Goal: Task Accomplishment & Management: Manage account settings

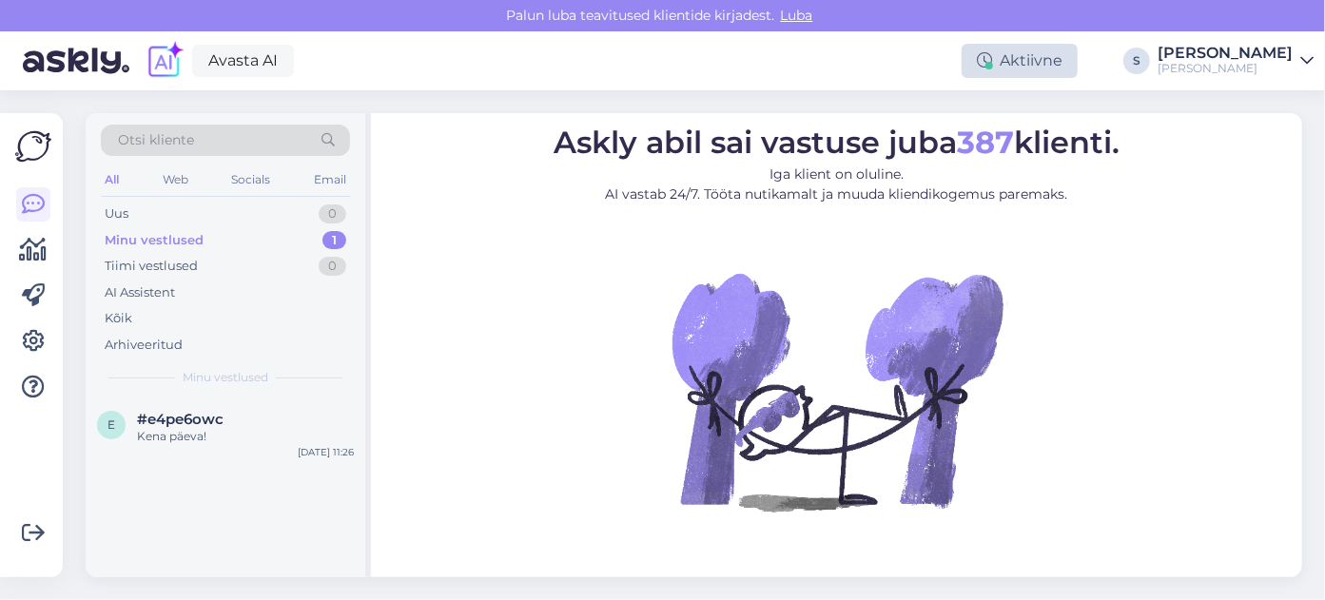
click at [1078, 65] on div "Aktiivne" at bounding box center [1020, 61] width 116 height 34
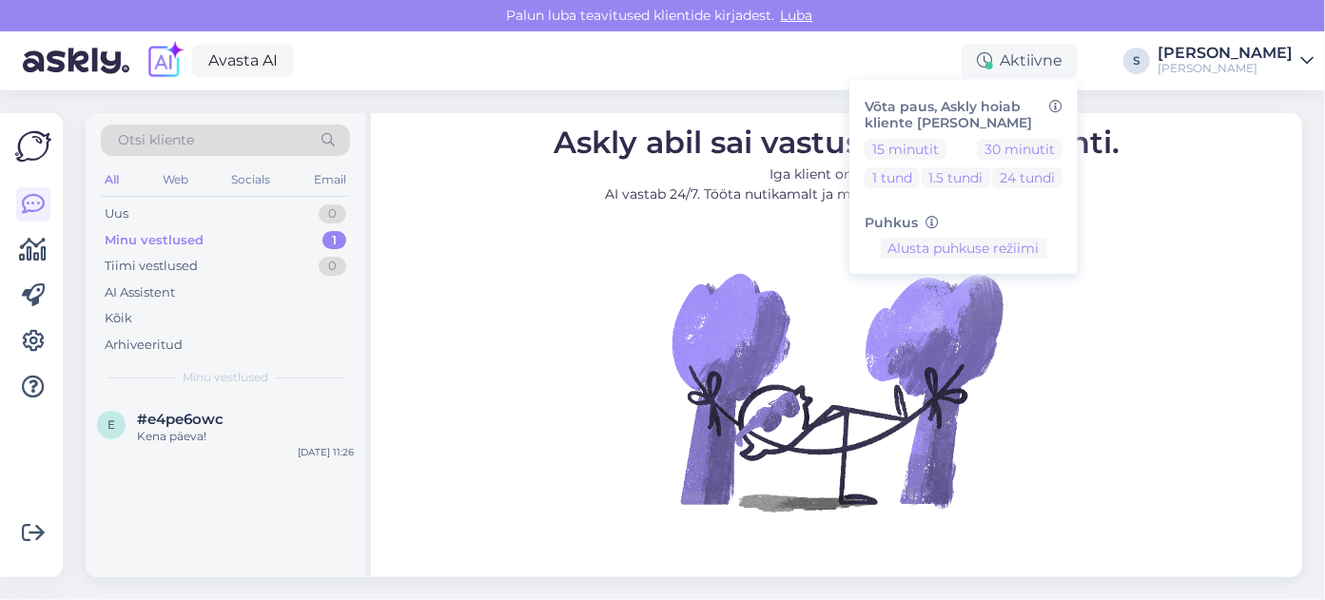
click at [1241, 370] on figure "Askly abil sai vastuse juba 387 klienti. Iga klient on oluline. AI vastab 24/7.…" at bounding box center [836, 344] width 897 height 435
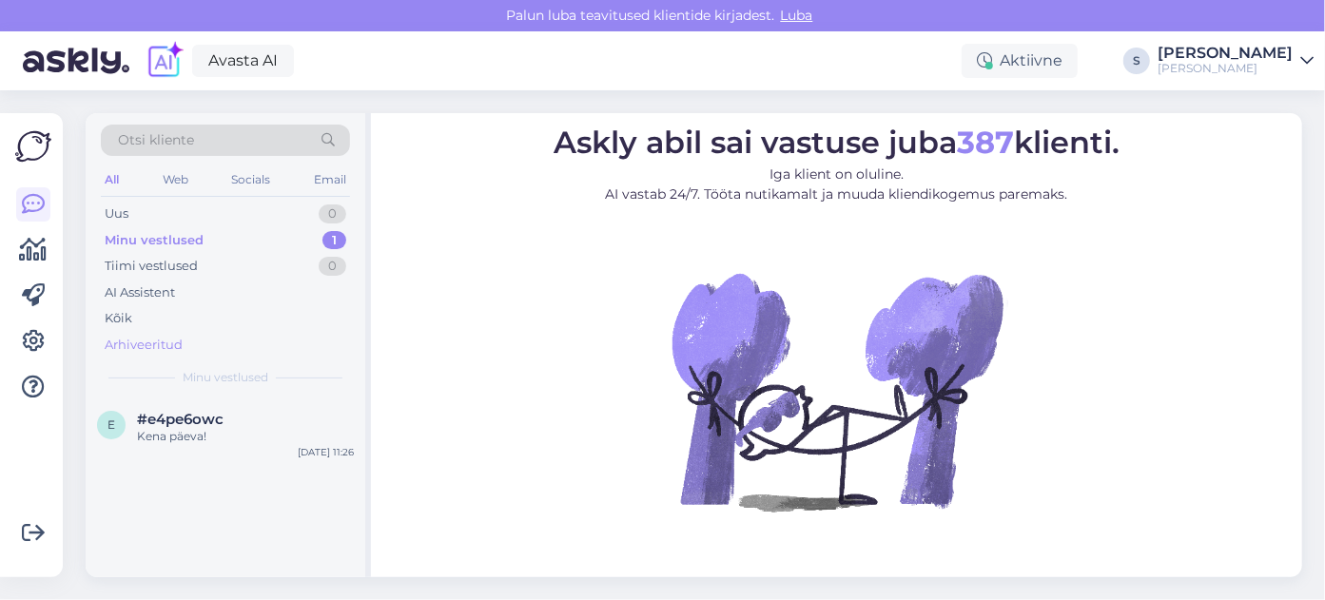
click at [122, 343] on div "Arhiveeritud" at bounding box center [144, 345] width 78 height 19
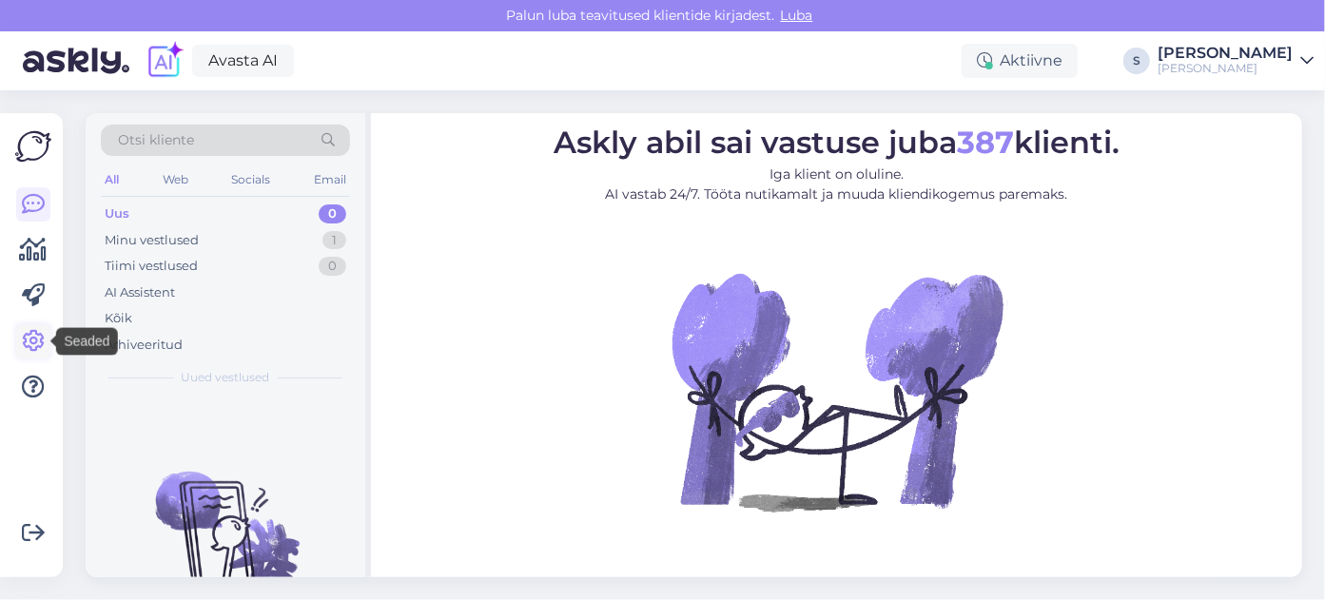
click at [41, 342] on icon at bounding box center [33, 341] width 23 height 23
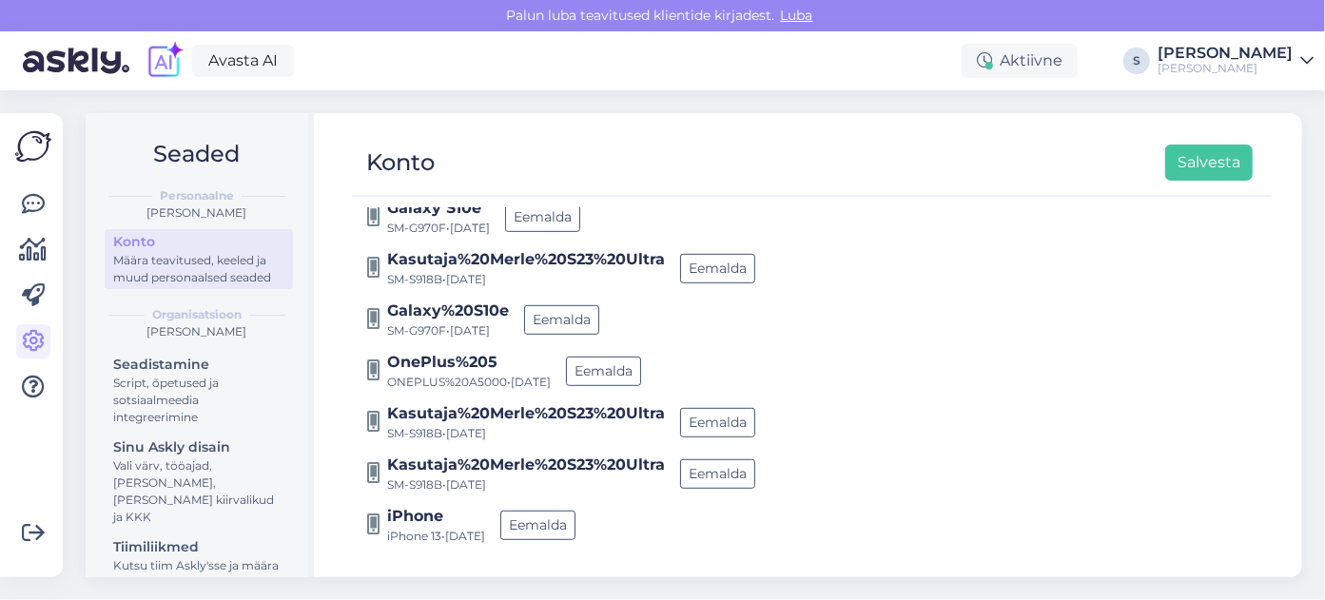
click at [36, 147] on img at bounding box center [33, 146] width 36 height 36
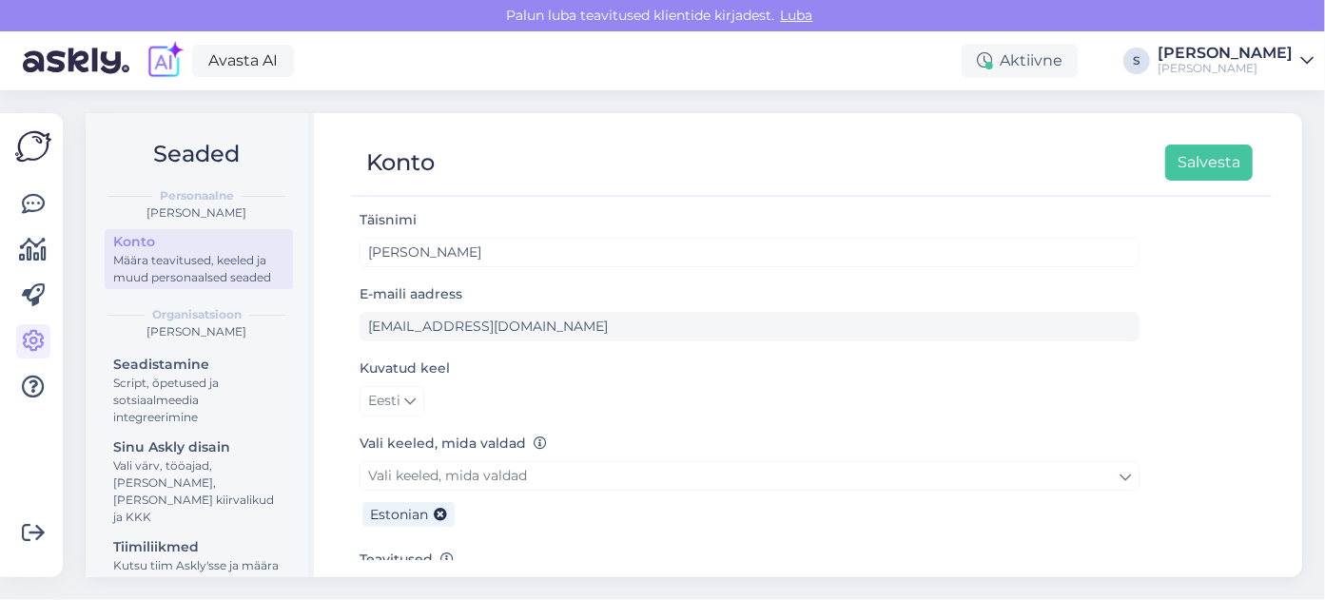
click at [181, 278] on div "Määra teavitused, keeled ja muud personaalsed seaded" at bounding box center [198, 269] width 171 height 34
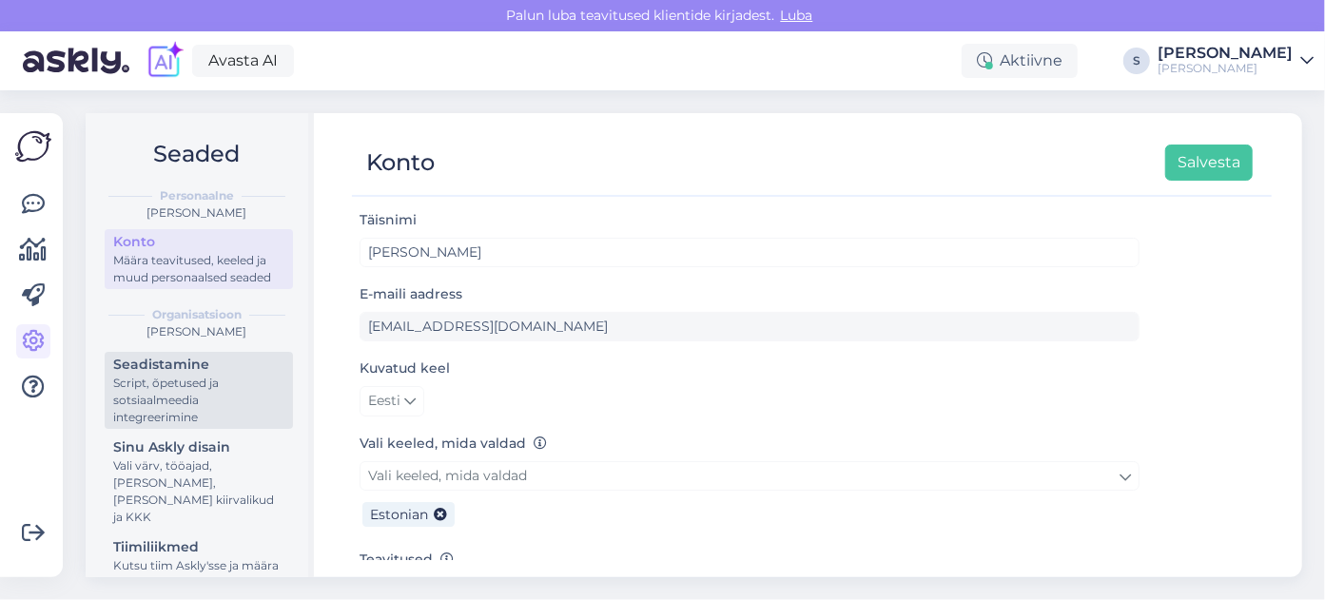
scroll to position [96, 0]
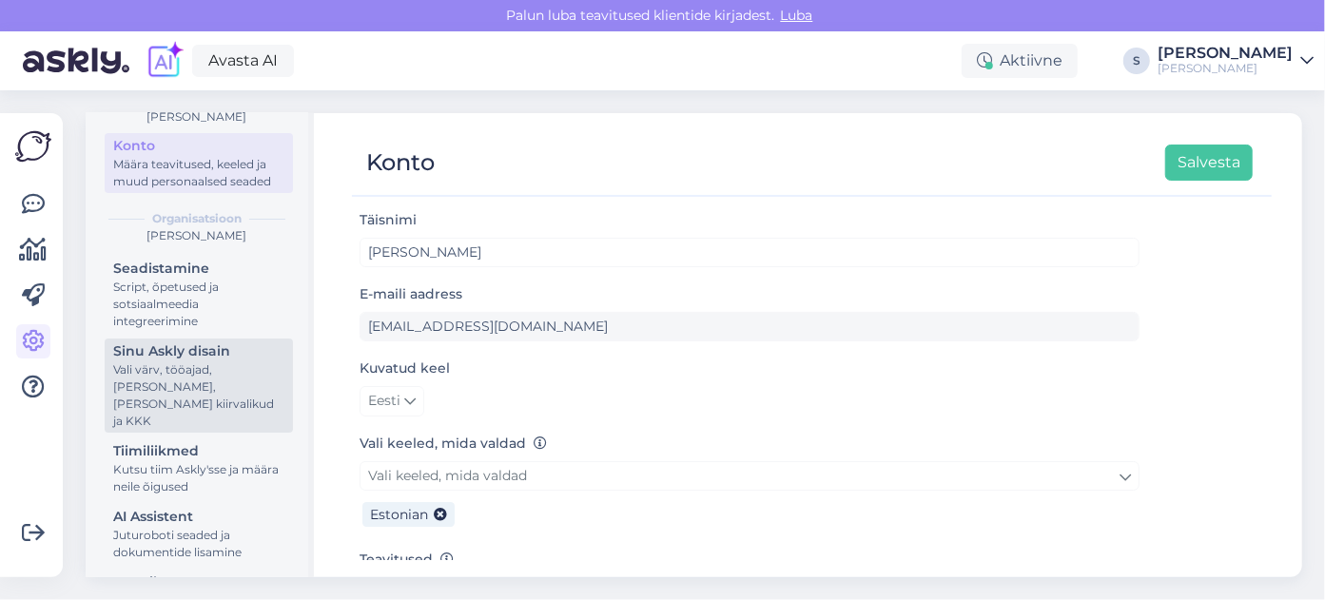
click at [175, 388] on div "Vali värv, tööajad, [PERSON_NAME], [PERSON_NAME] kiirvalikud ja KKK" at bounding box center [198, 395] width 171 height 68
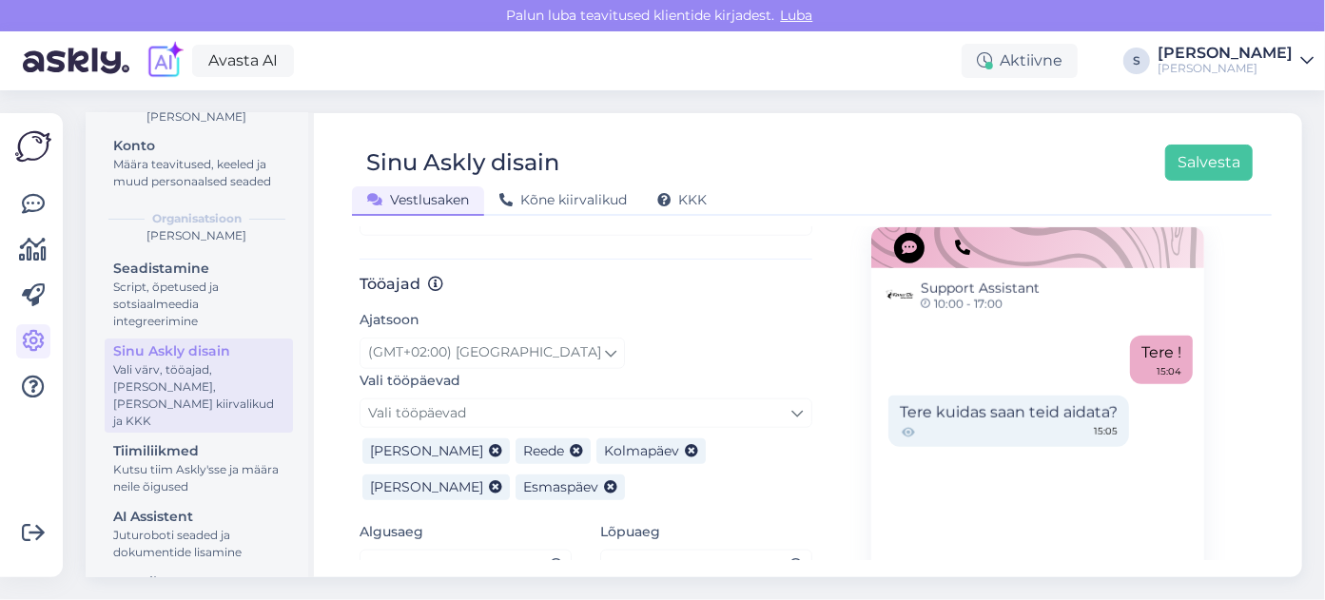
scroll to position [1088, 0]
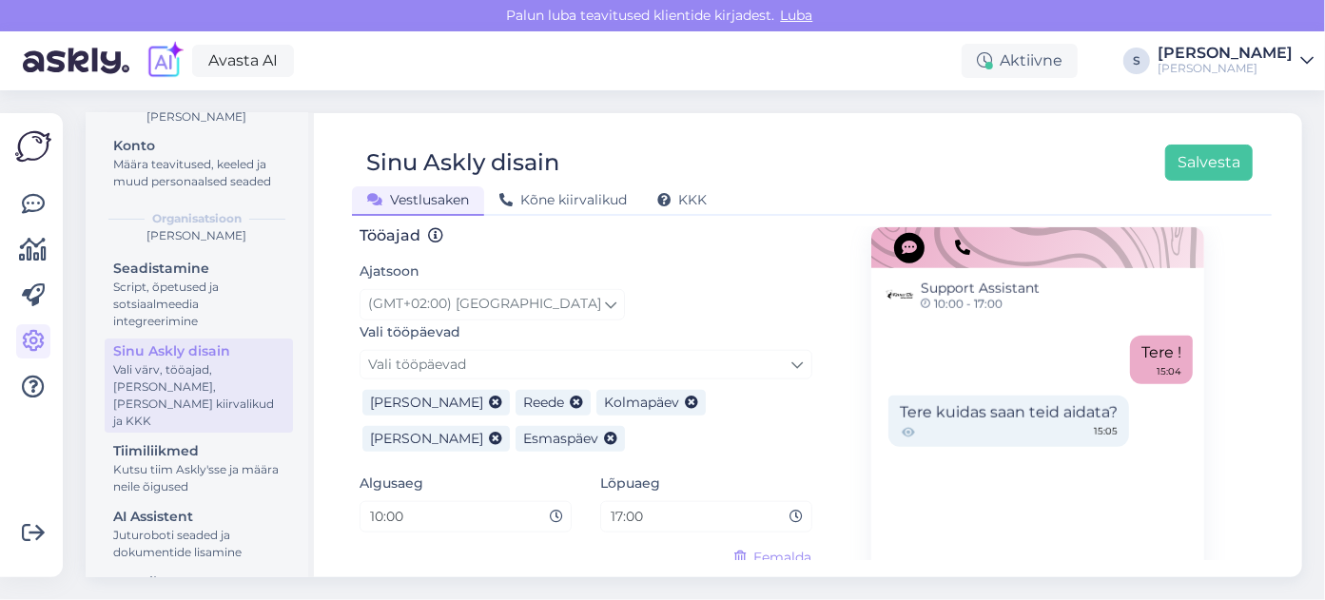
click at [796, 512] on icon at bounding box center [797, 517] width 13 height 13
click at [632, 518] on input "17:00" at bounding box center [700, 517] width 182 height 22
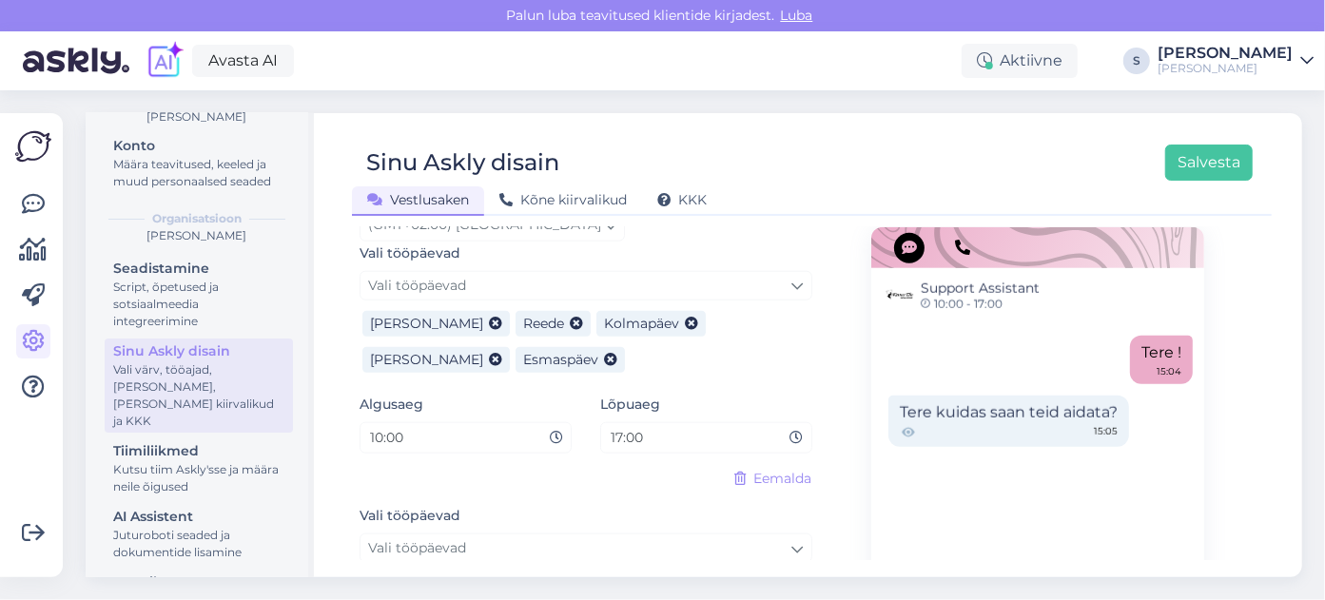
scroll to position [1197, 0]
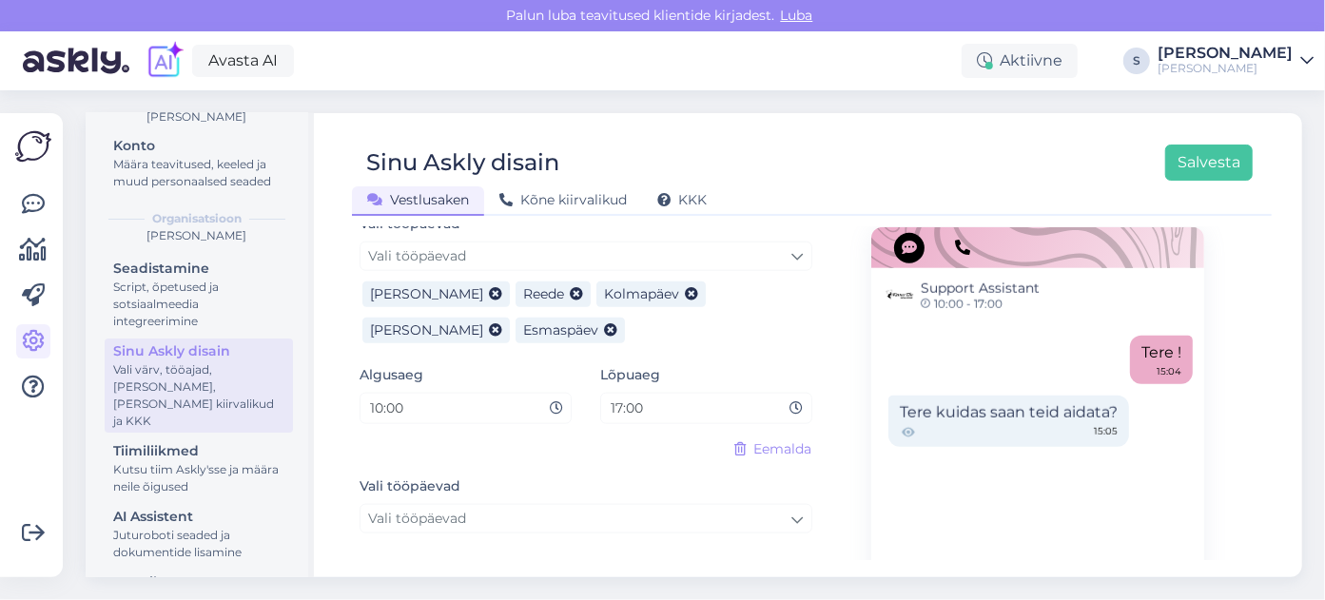
drag, startPoint x: 621, startPoint y: 404, endPoint x: 628, endPoint y: 432, distance: 28.4
click at [621, 407] on input "17:00" at bounding box center [700, 409] width 182 height 22
type input "18:00"
click at [653, 491] on div "Vali tööpäevad [PERSON_NAME] tööpäevad" at bounding box center [586, 507] width 453 height 65
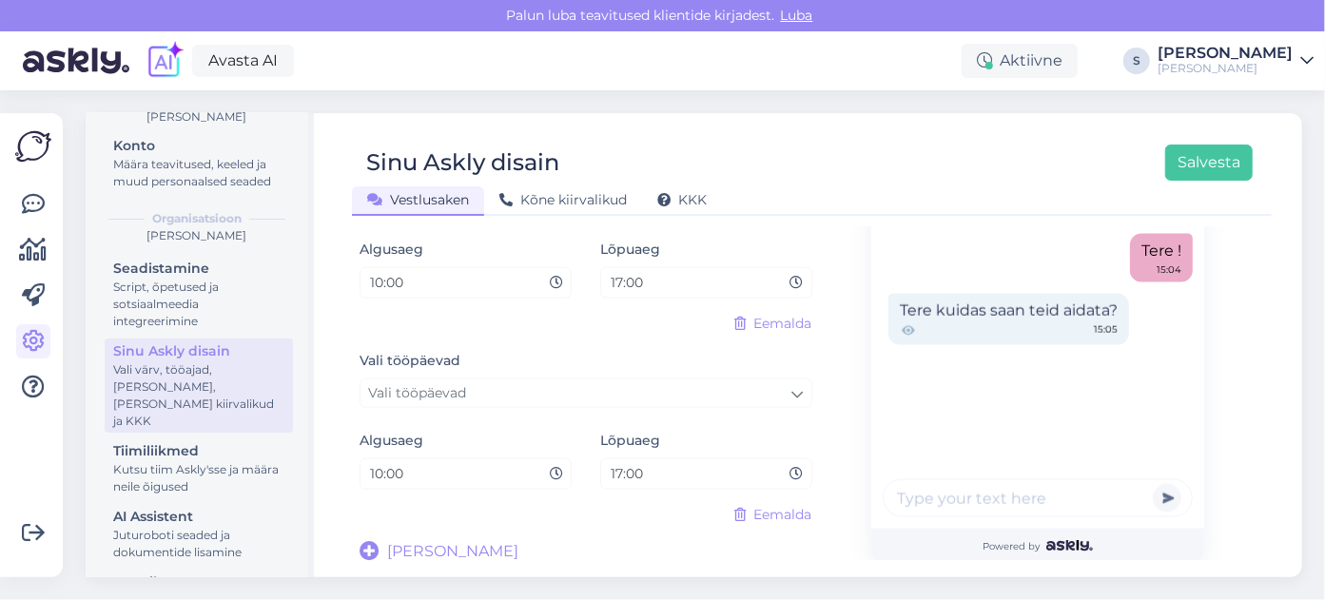
scroll to position [1514, 0]
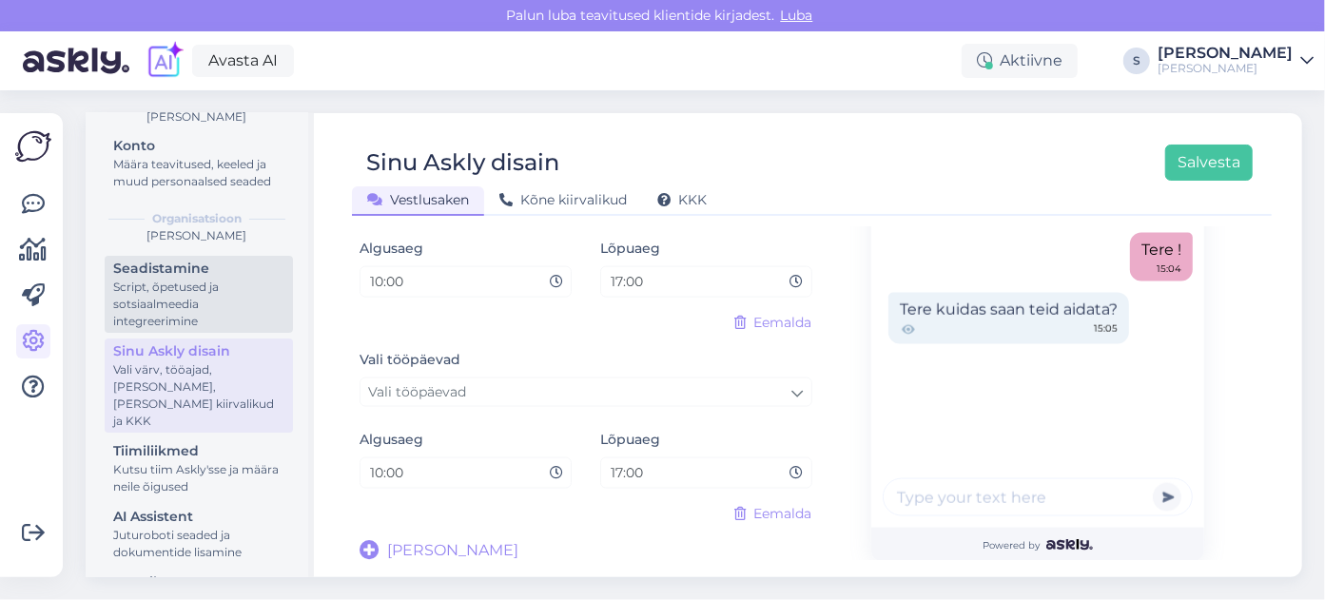
click at [165, 278] on div "Seadistamine" at bounding box center [198, 269] width 171 height 20
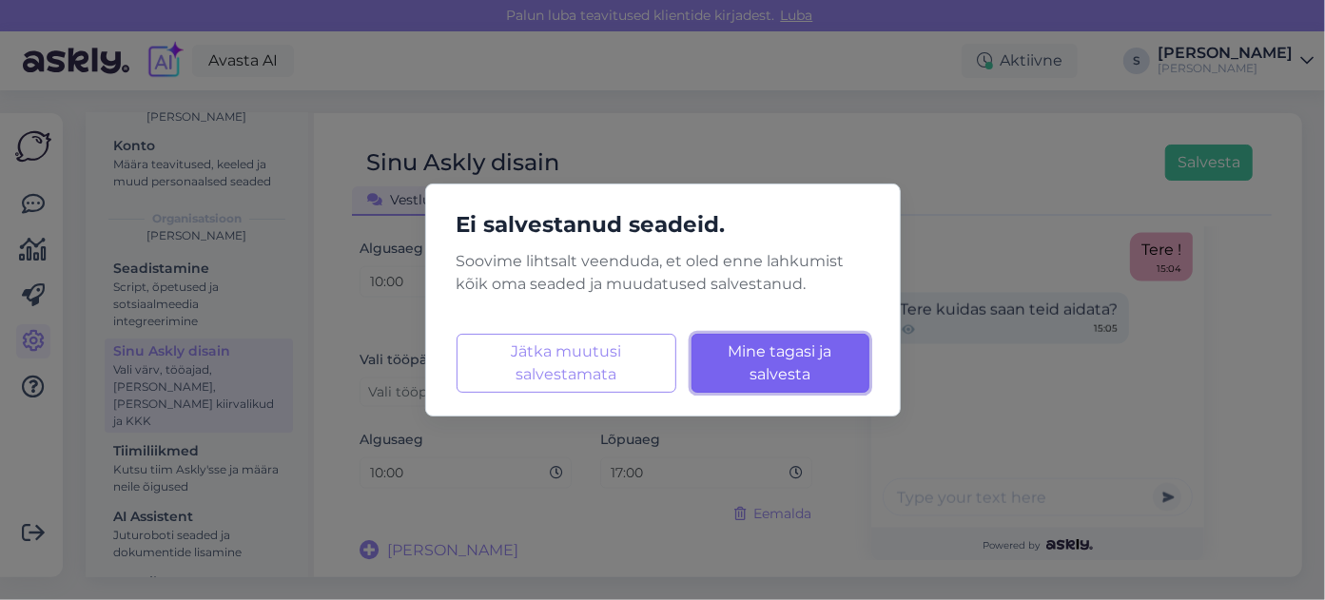
click at [756, 373] on span "Mine tagasi ja salvesta" at bounding box center [781, 362] width 104 height 41
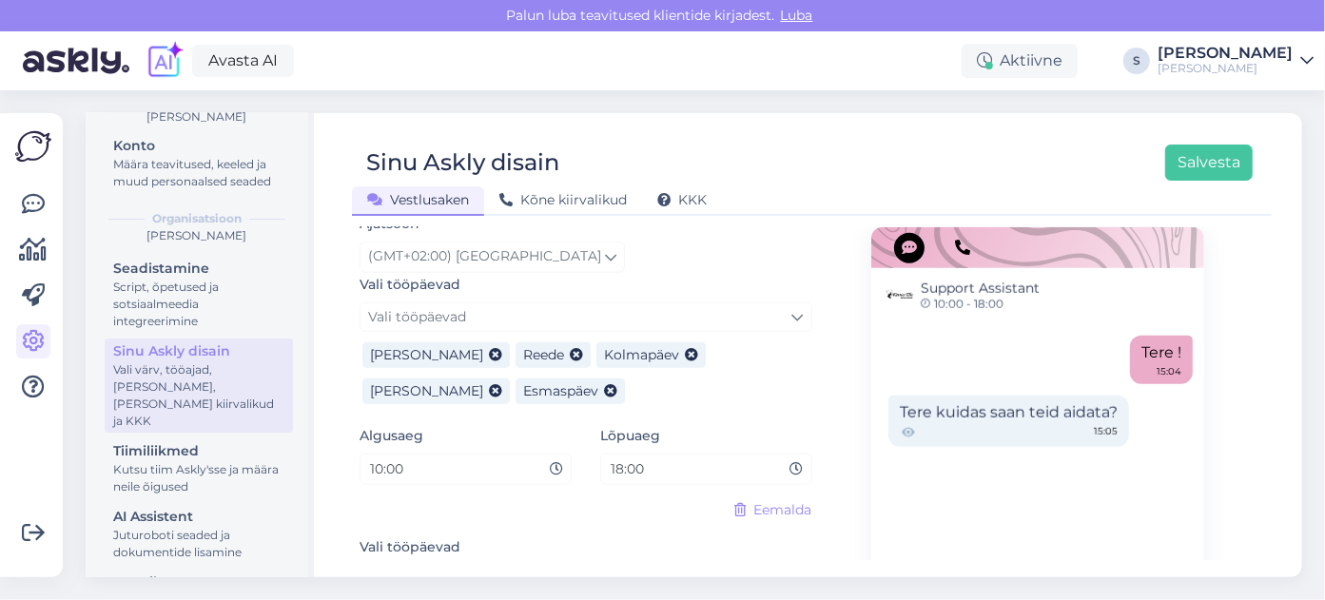
scroll to position [1188, 0]
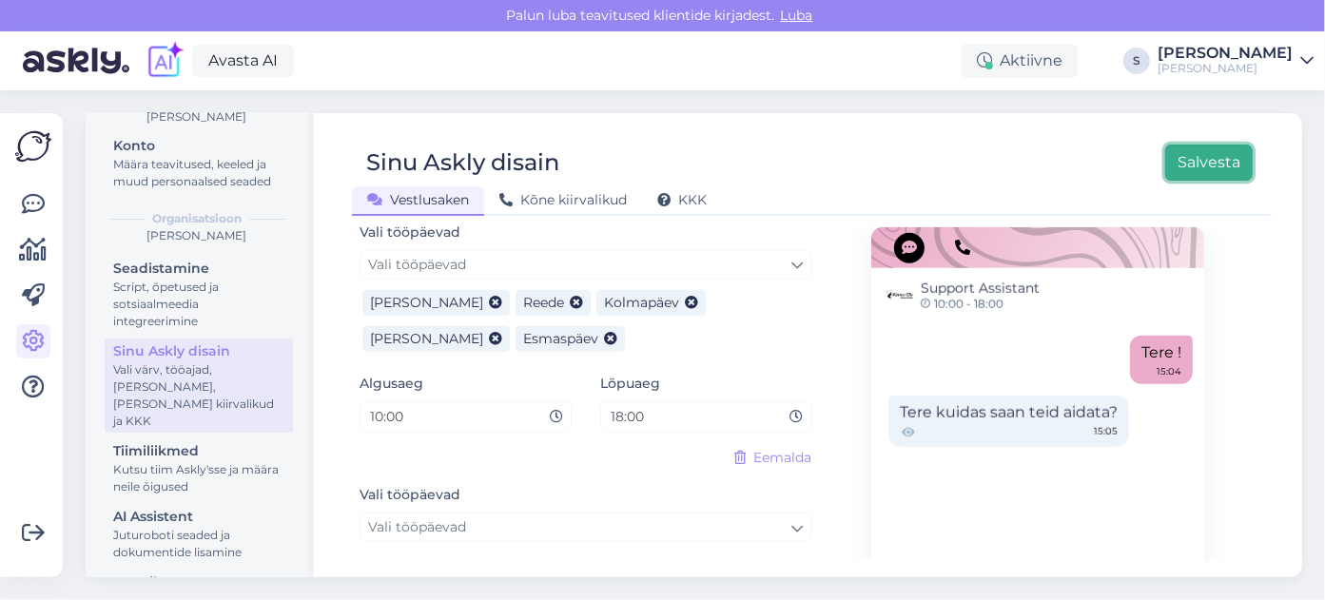
click at [1235, 160] on button "Salvesta" at bounding box center [1209, 163] width 88 height 36
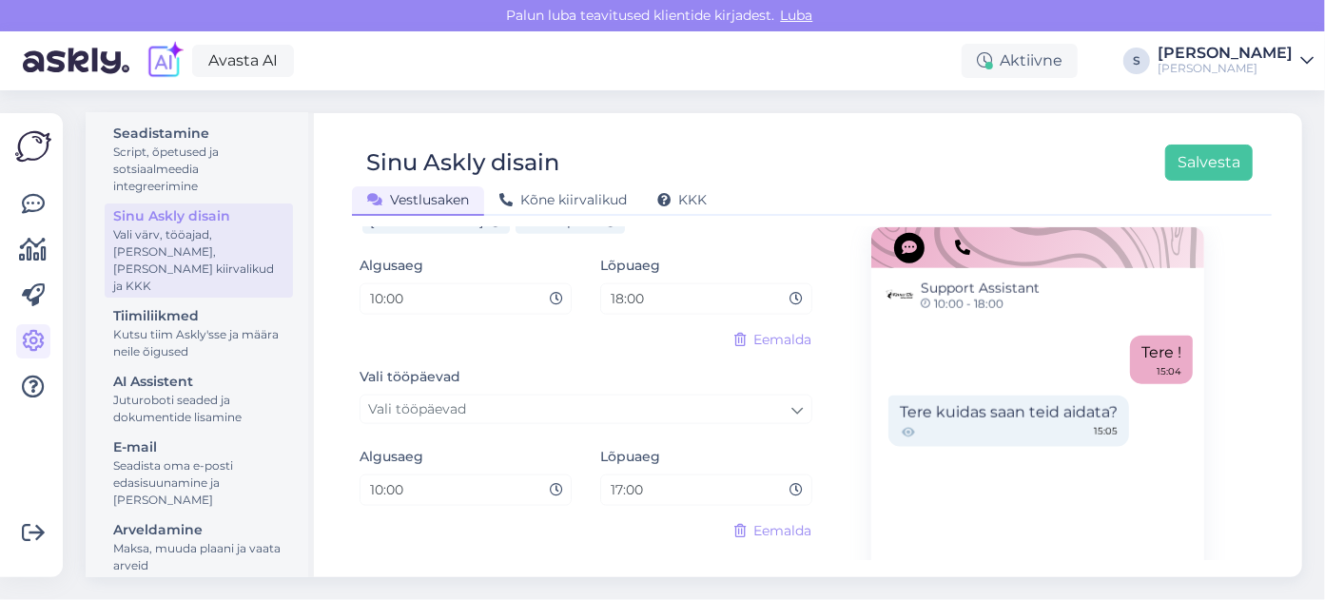
scroll to position [1514, 0]
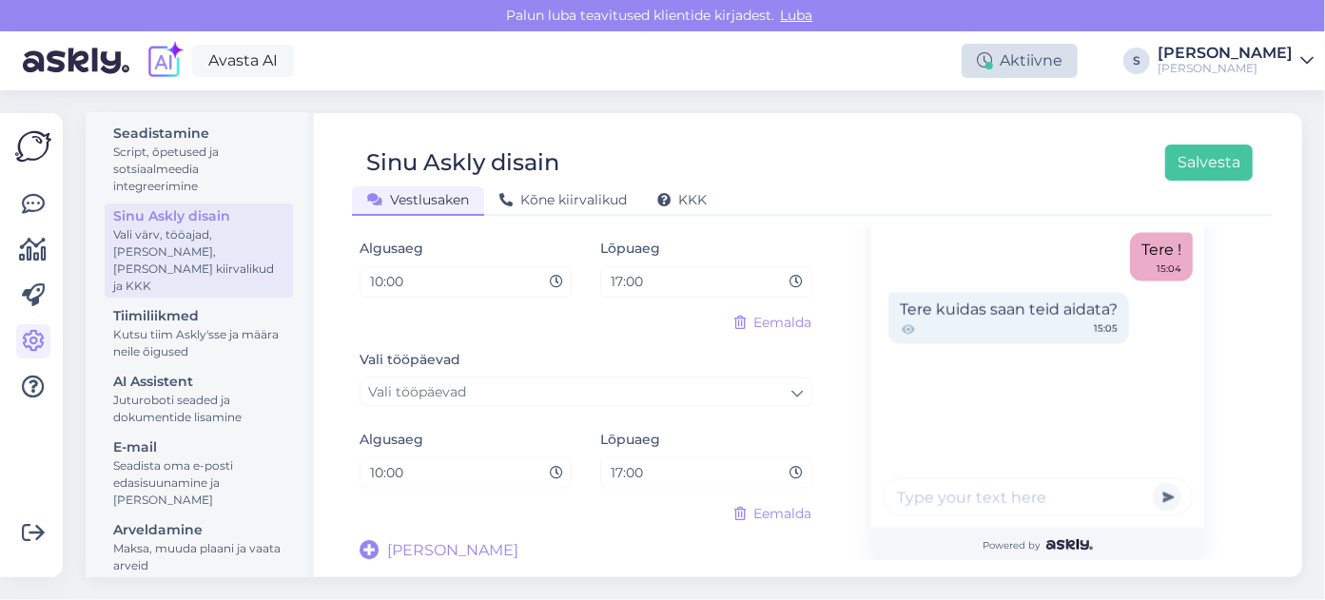
click at [1078, 67] on div "Aktiivne" at bounding box center [1020, 61] width 116 height 34
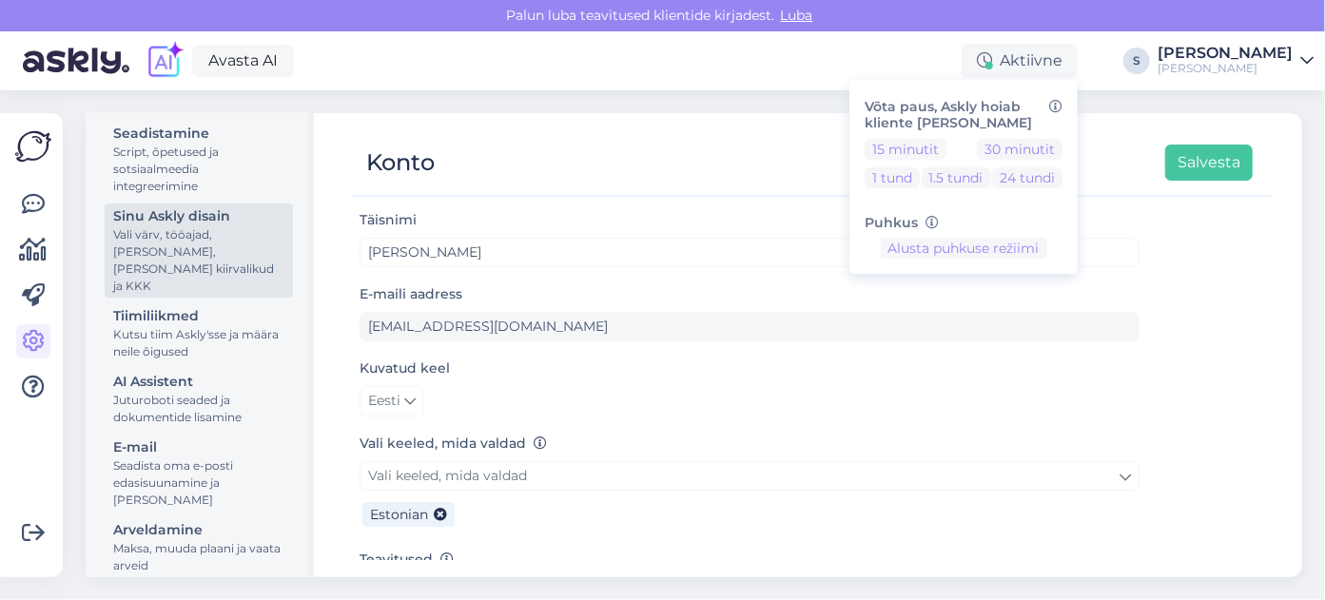
click at [170, 250] on div "Vali värv, tööajad, [PERSON_NAME], [PERSON_NAME] kiirvalikud ja KKK" at bounding box center [198, 260] width 171 height 68
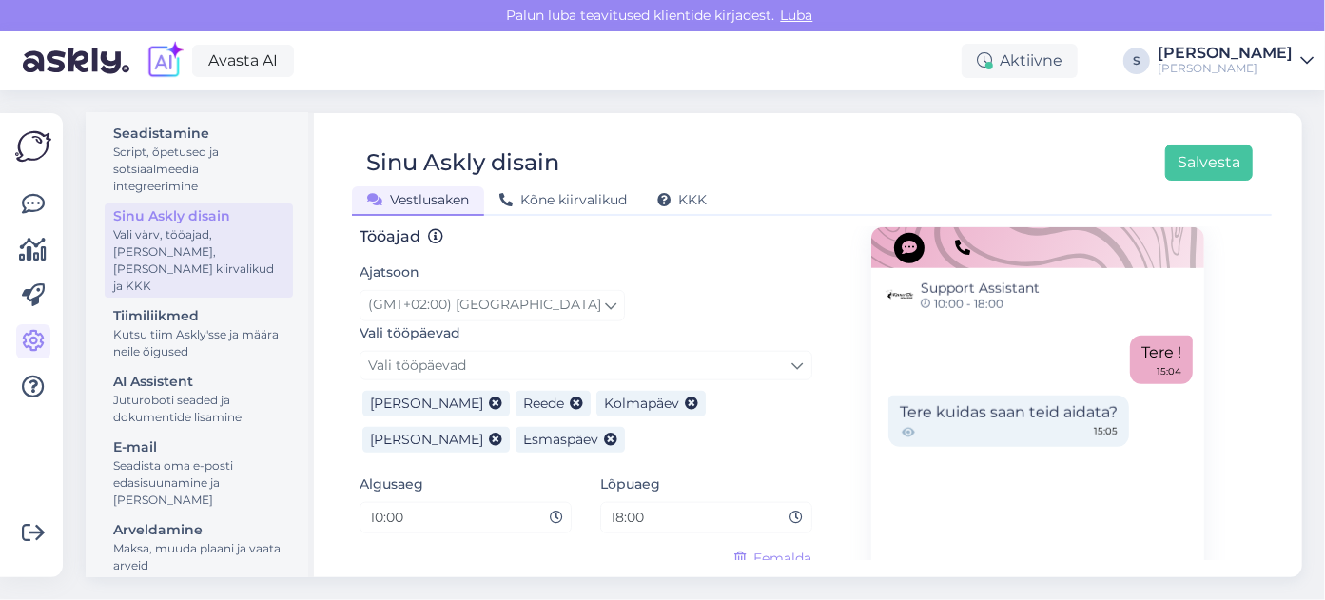
scroll to position [1088, 0]
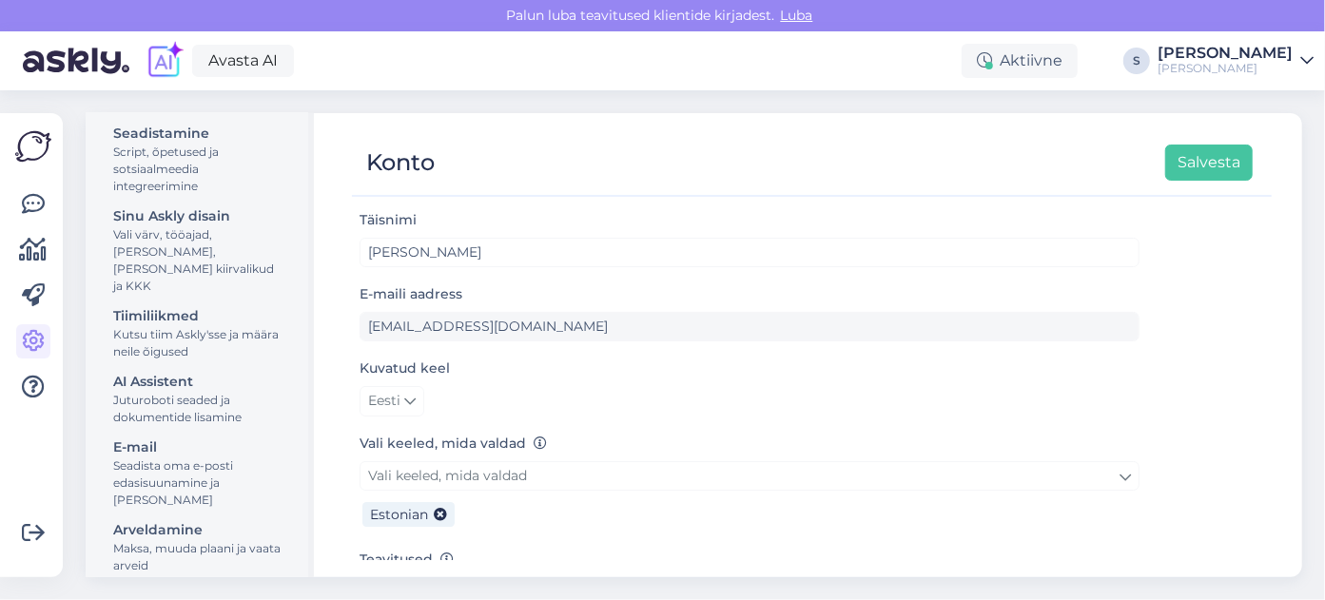
click at [33, 137] on img at bounding box center [33, 146] width 36 height 36
click at [39, 198] on icon at bounding box center [33, 204] width 23 height 23
